Goal: Information Seeking & Learning: Learn about a topic

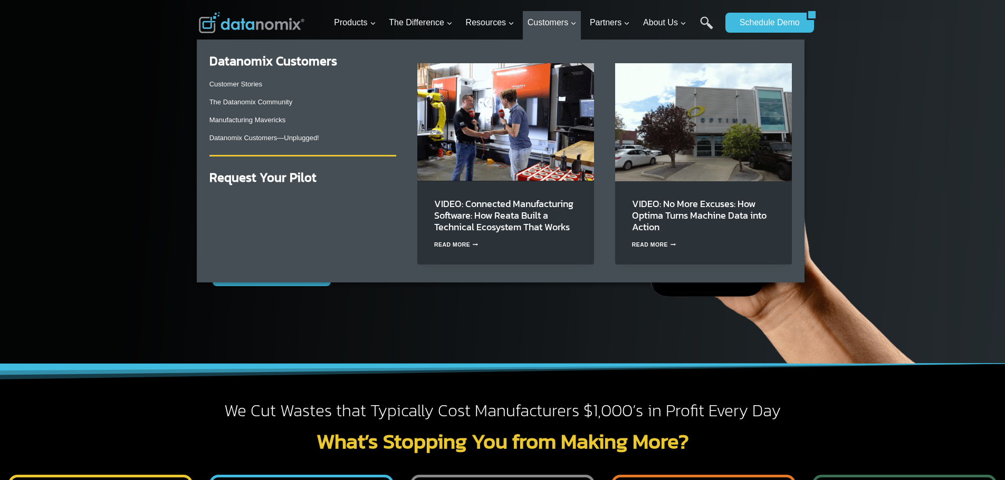
click at [289, 62] on strong "Datanomix Customers" at bounding box center [273, 61] width 128 height 18
click at [236, 80] on link "Customer Stories" at bounding box center [235, 84] width 53 height 8
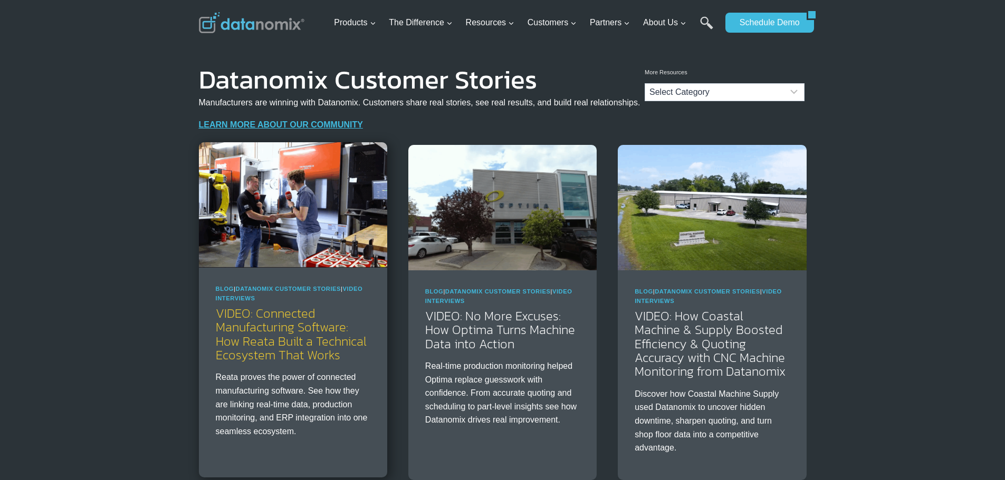
click at [287, 358] on link "VIDEO: Connected Manufacturing Software: How Reata Built a Technical Ecosystem …" at bounding box center [291, 334] width 151 height 60
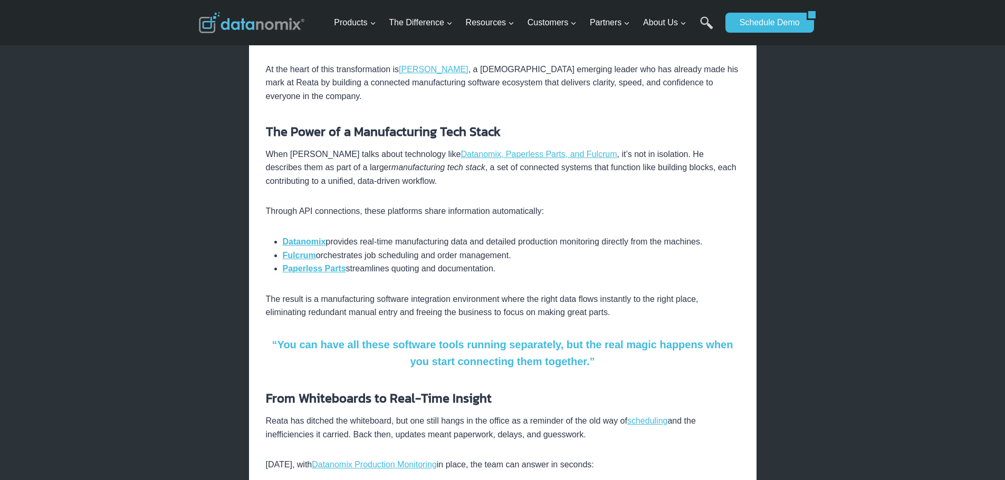
scroll to position [422, 0]
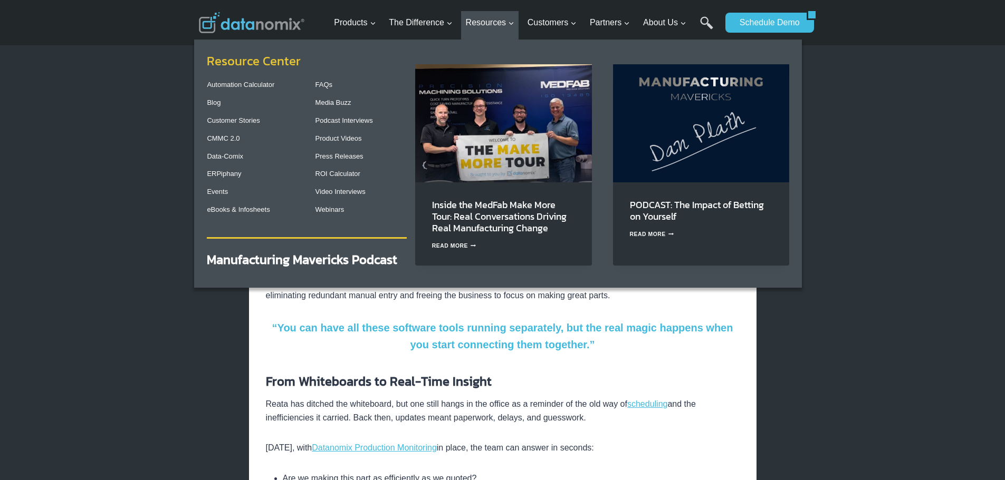
click at [256, 62] on link "Resource Center" at bounding box center [254, 61] width 94 height 18
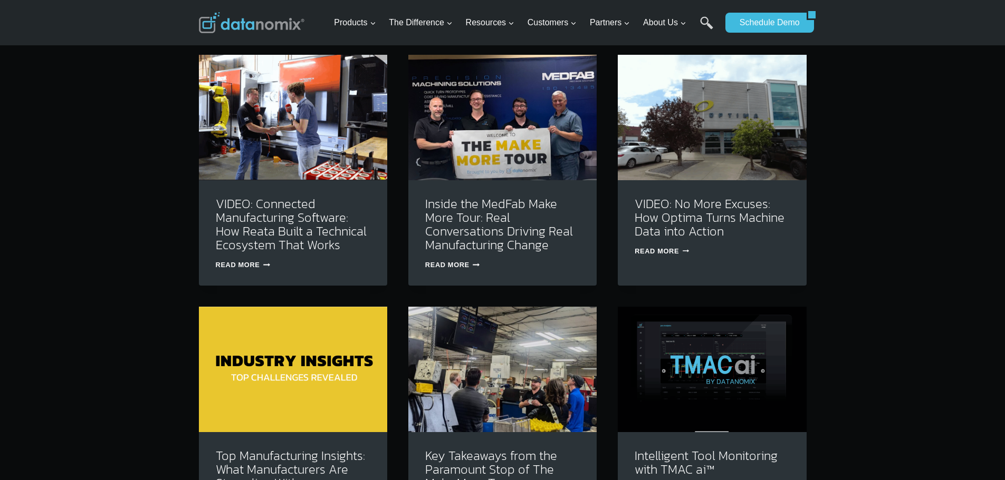
scroll to position [316, 0]
